Goal: Task Accomplishment & Management: Manage account settings

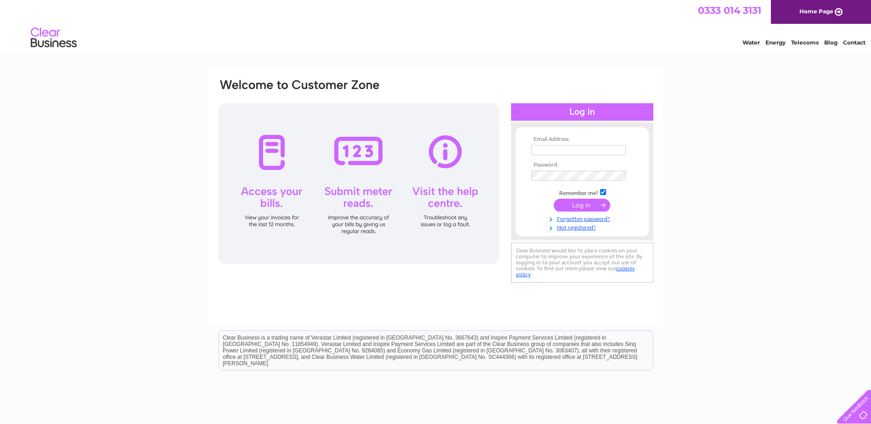
type input "office@wearehopechurch.net"
click at [575, 204] on input "submit" at bounding box center [582, 205] width 56 height 13
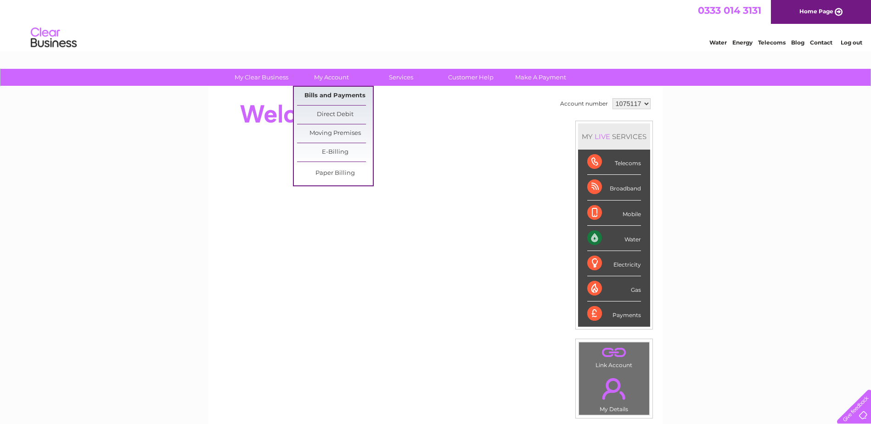
click at [331, 93] on link "Bills and Payments" at bounding box center [335, 96] width 76 height 18
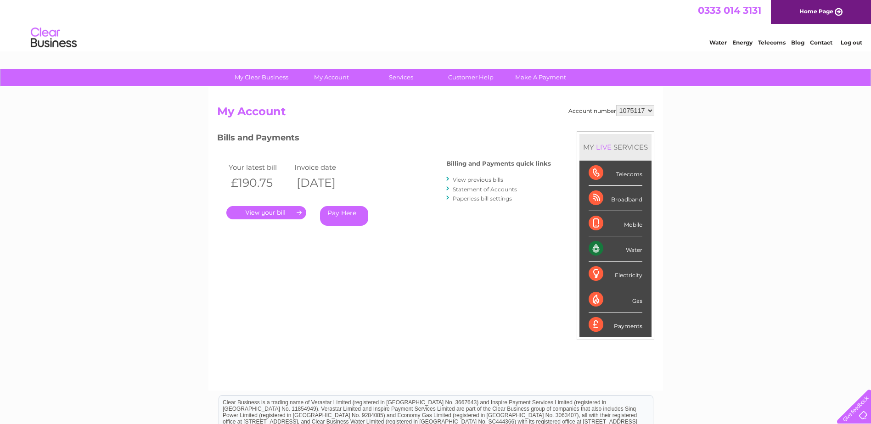
click at [270, 210] on link "." at bounding box center [266, 212] width 80 height 13
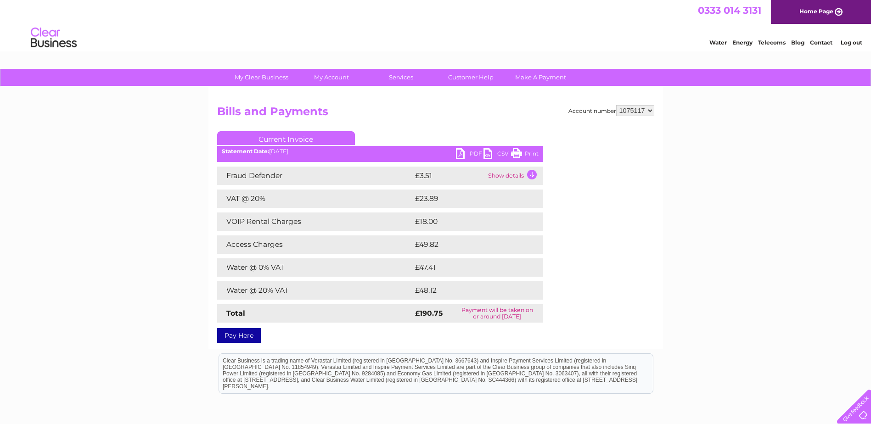
click at [475, 151] on link "PDF" at bounding box center [470, 154] width 28 height 13
